Goal: Find contact information: Find contact information

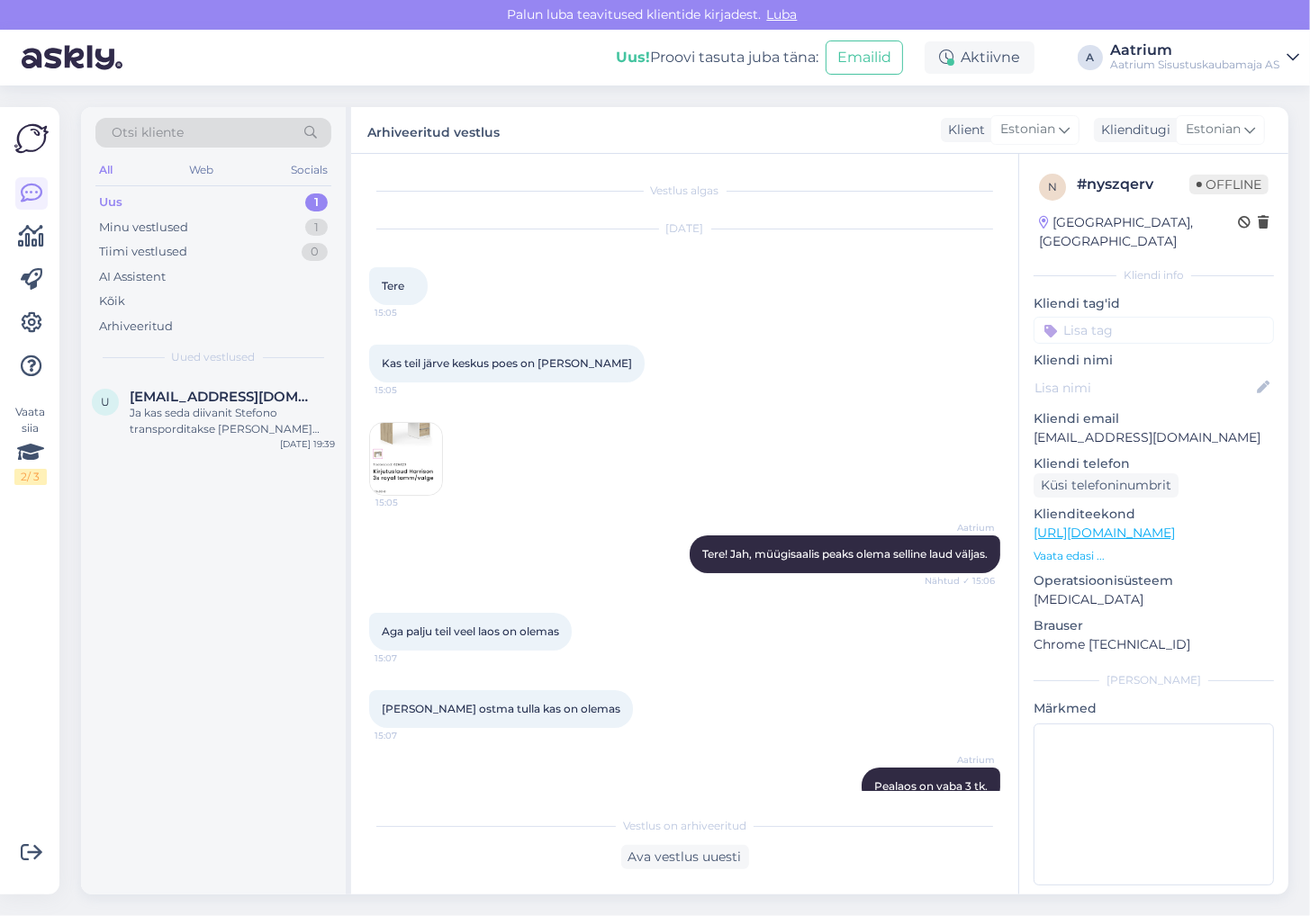
scroll to position [524, 0]
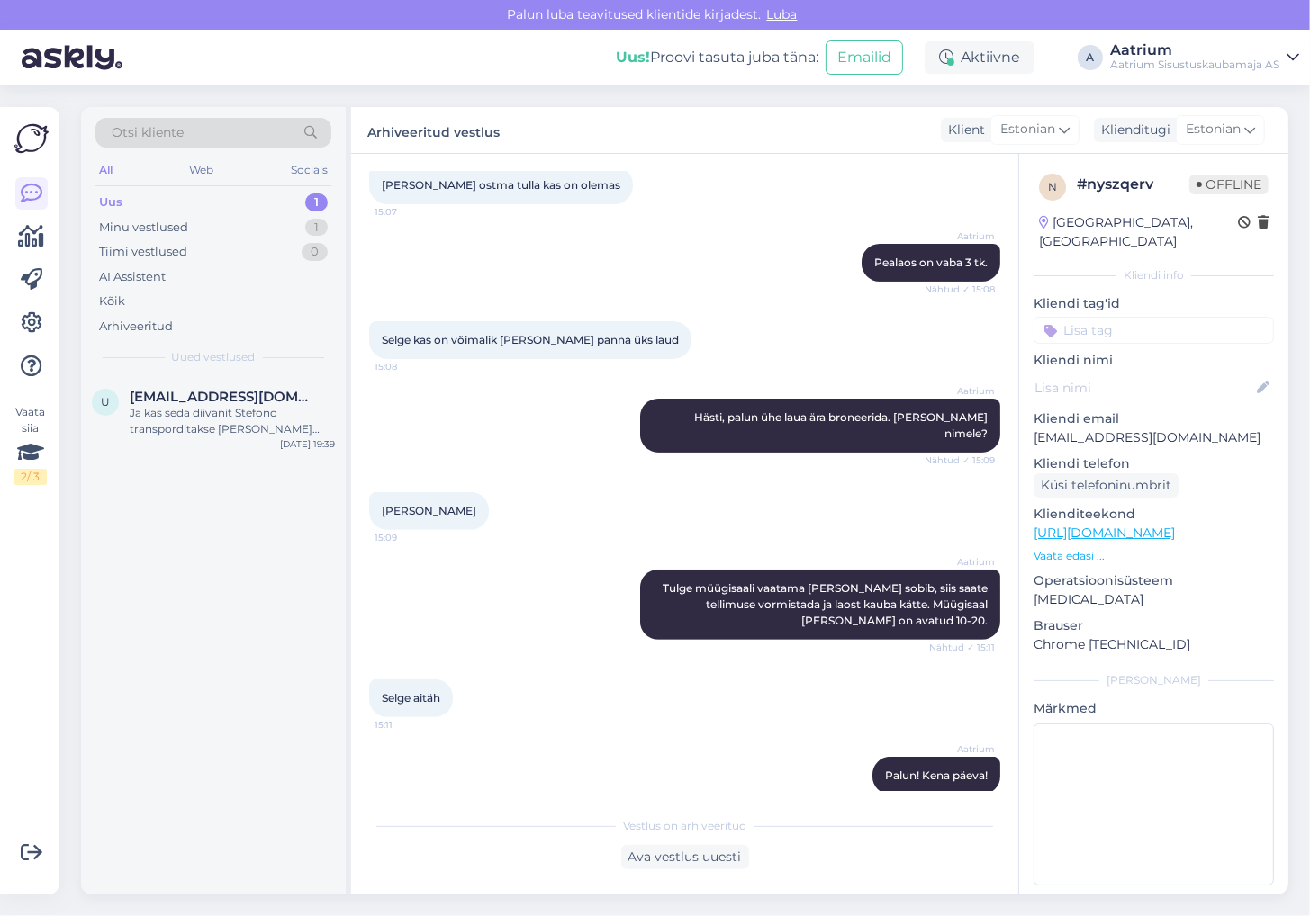
click at [540, 559] on div "Aatrium Tulge müügisaali vaatama [PERSON_NAME] sobib, siis saate tellimuse vorm…" at bounding box center [684, 605] width 631 height 110
click at [234, 432] on div "Ja kas seda diivanit Stefono transporditakse [PERSON_NAME] võtmata tervelt?" at bounding box center [232, 421] width 205 height 32
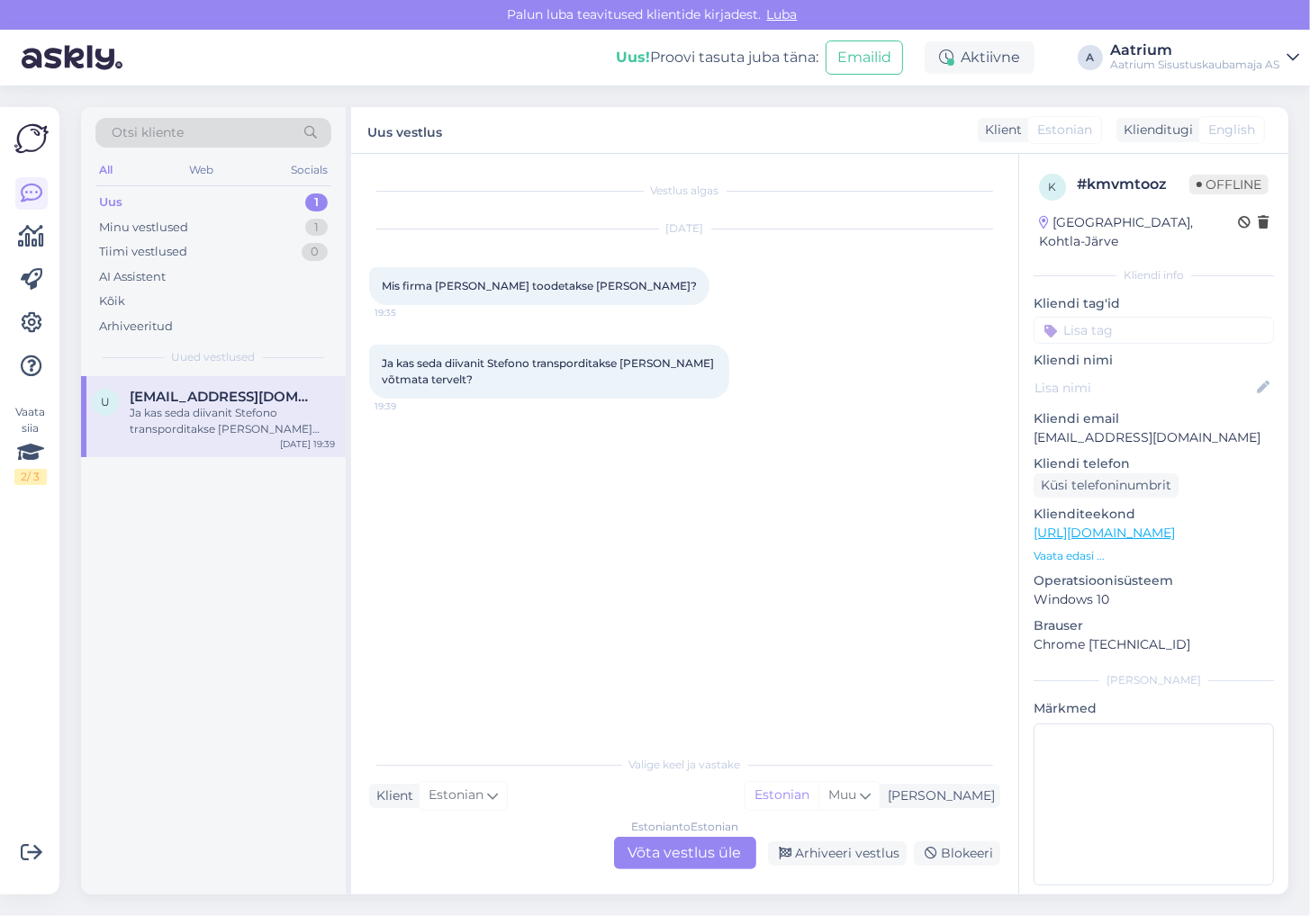
scroll to position [0, 0]
drag, startPoint x: 1174, startPoint y: 412, endPoint x: 1031, endPoint y: 428, distance: 143.9
click at [1031, 428] on div "k # kmvmtooz Offline [GEOGRAPHIC_DATA], Kohtla-Järve Kliendi info Kliendi tag'i…" at bounding box center [1153, 533] width 269 height 759
copy p "[EMAIL_ADDRESS][DOMAIN_NAME]"
click at [487, 486] on div "Vestlus algas [DATE] Mis firma [PERSON_NAME] toodetakse [PERSON_NAME]? 19:35 Ja…" at bounding box center [692, 451] width 647 height 558
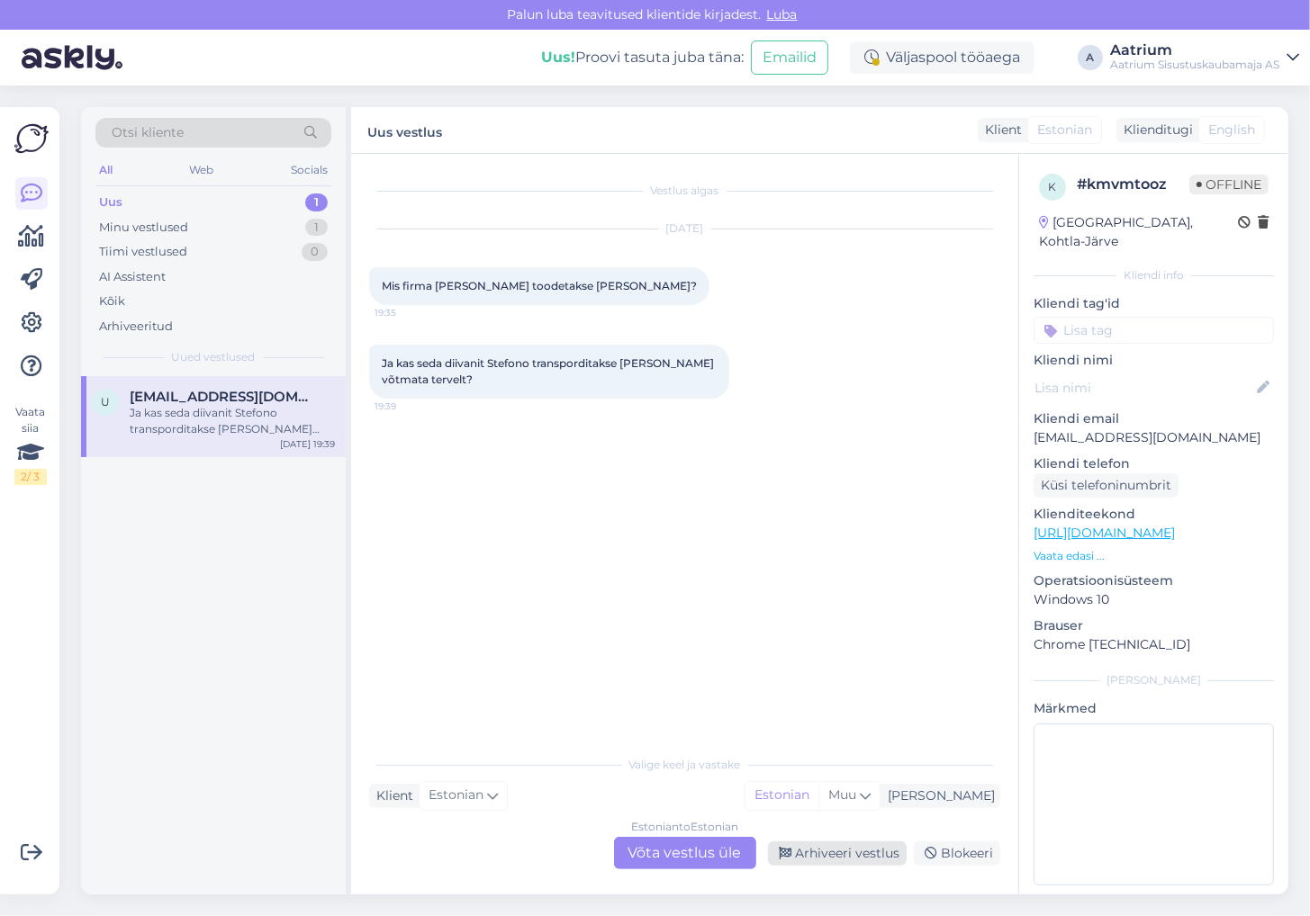
click at [841, 846] on div "Arhiveeri vestlus" at bounding box center [837, 854] width 139 height 24
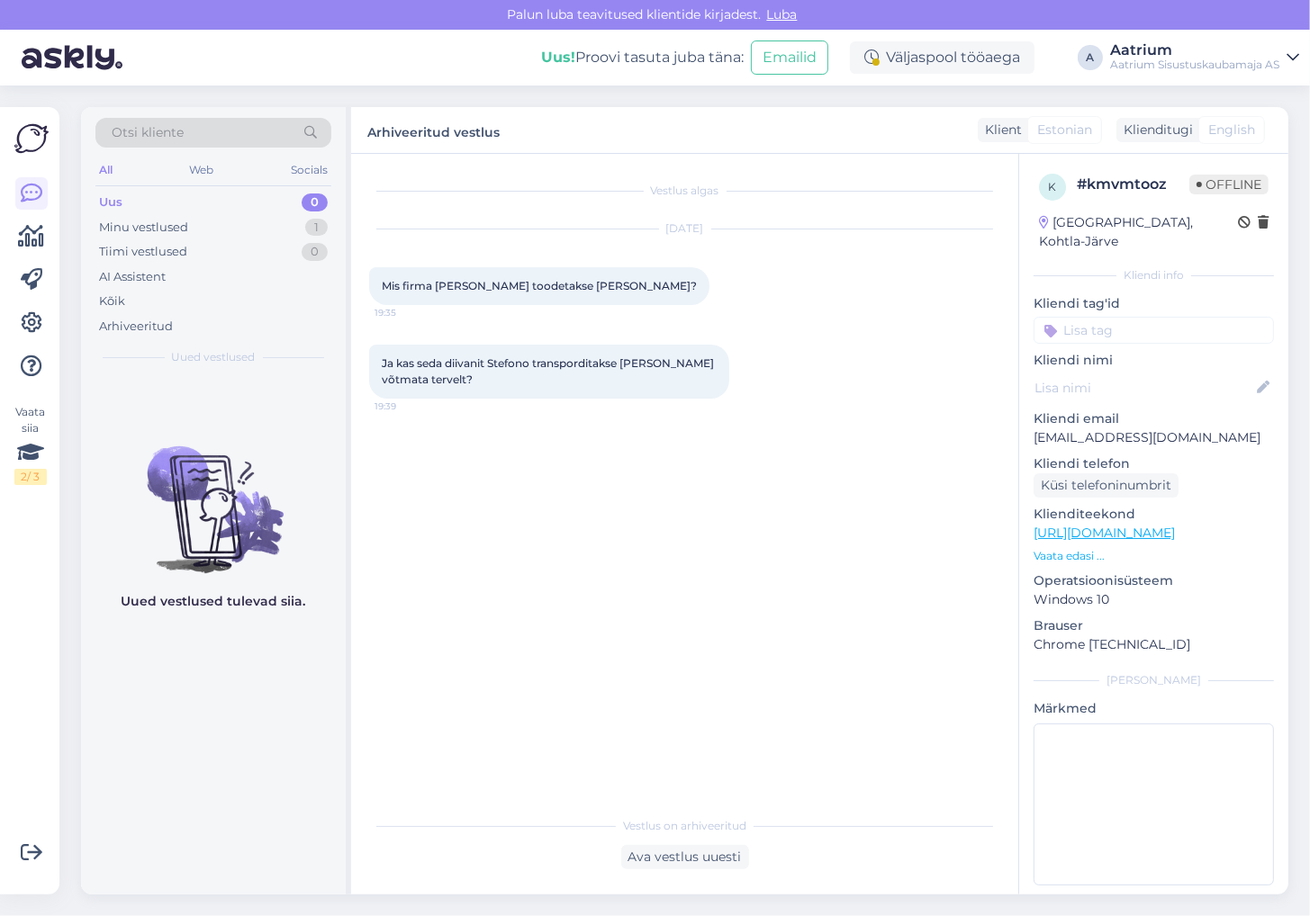
click at [398, 522] on div "Vestlus algas [DATE] Mis firma [PERSON_NAME] toodetakse [PERSON_NAME]? 19:35 Ja…" at bounding box center [692, 481] width 647 height 619
click at [131, 229] on div "Minu vestlused" at bounding box center [143, 228] width 89 height 18
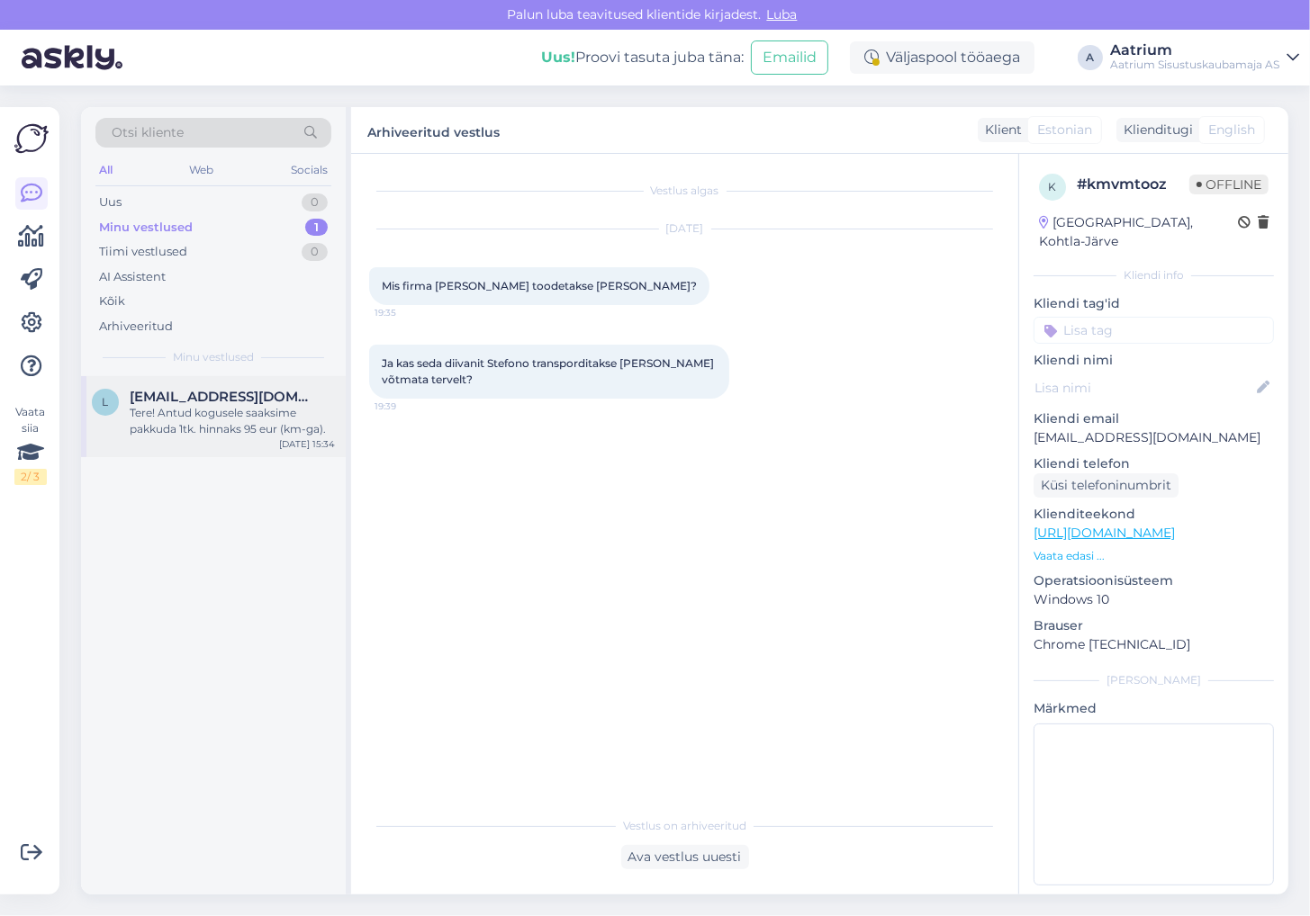
click at [137, 420] on div "Tere! Antud kogusele saaksime pakkuda 1tk. hinnaks 95 eur (km-ga)." at bounding box center [232, 421] width 205 height 32
